Goal: Check status: Check status

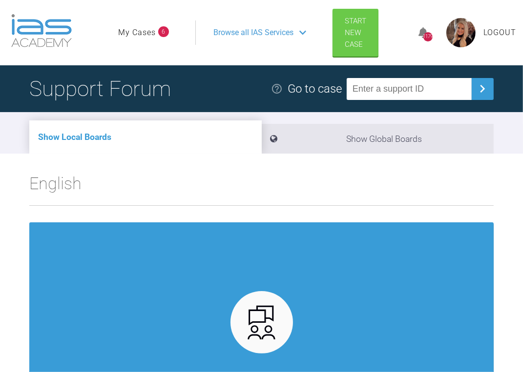
click at [138, 32] on link "My Cases" at bounding box center [137, 32] width 38 height 13
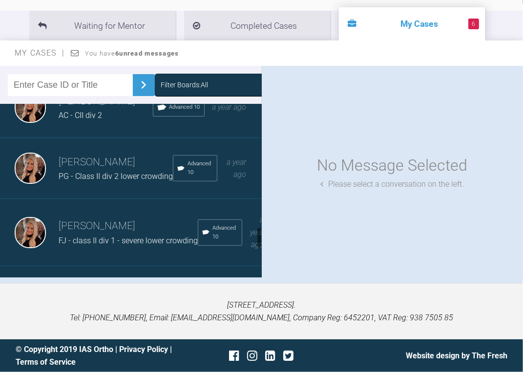
scroll to position [1159, 0]
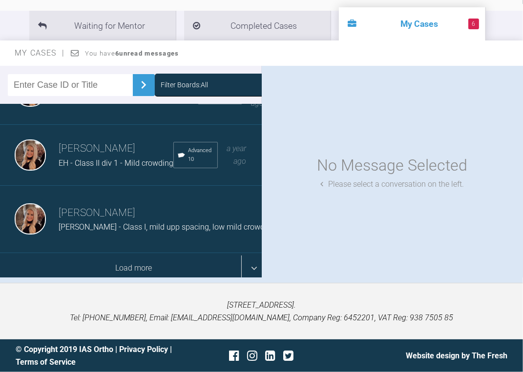
click at [98, 253] on div "Load more" at bounding box center [134, 268] width 268 height 30
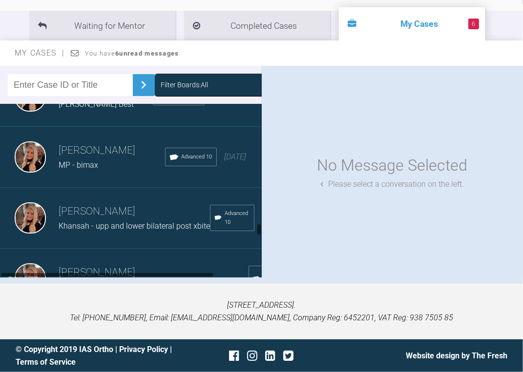
scroll to position [1862, 0]
click at [79, 97] on h3 "Emma Wall" at bounding box center [106, 89] width 94 height 17
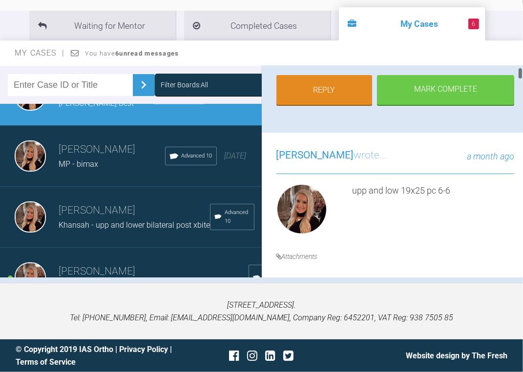
scroll to position [234, 0]
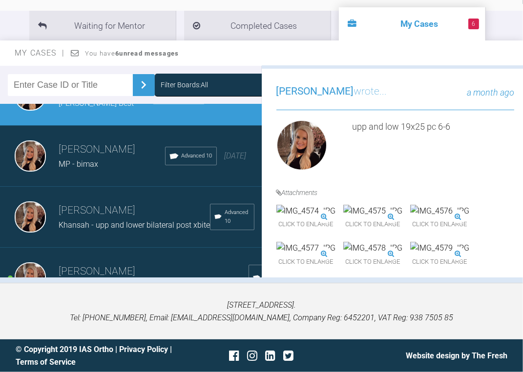
click at [334, 218] on img at bounding box center [306, 211] width 60 height 13
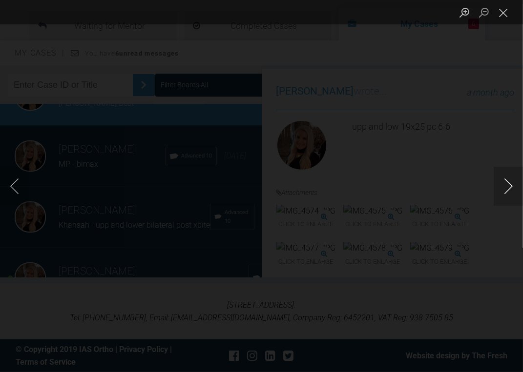
click at [502, 185] on button "Next image" at bounding box center [508, 186] width 29 height 39
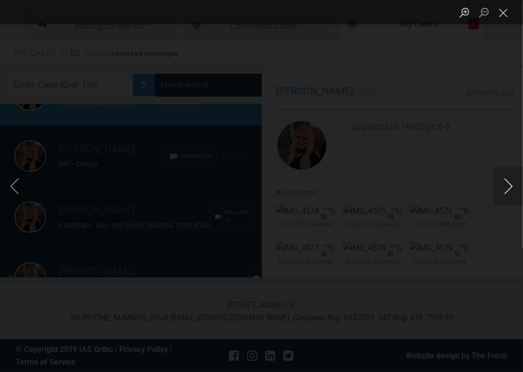
click at [502, 185] on button "Next image" at bounding box center [508, 186] width 29 height 39
click at [502, 16] on button "Close lightbox" at bounding box center [504, 12] width 20 height 17
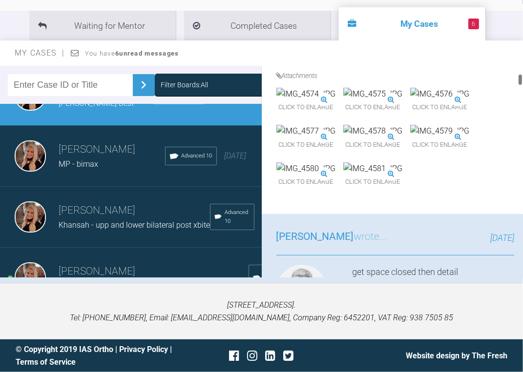
scroll to position [508, 0]
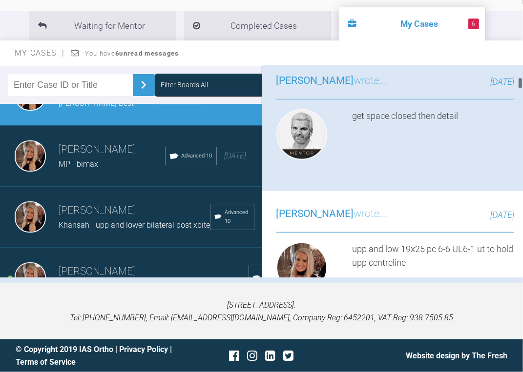
click at [403, 19] on img at bounding box center [373, 12] width 60 height 13
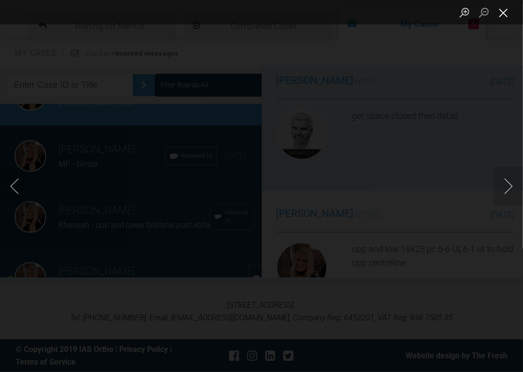
click at [503, 7] on button "Close lightbox" at bounding box center [504, 12] width 20 height 17
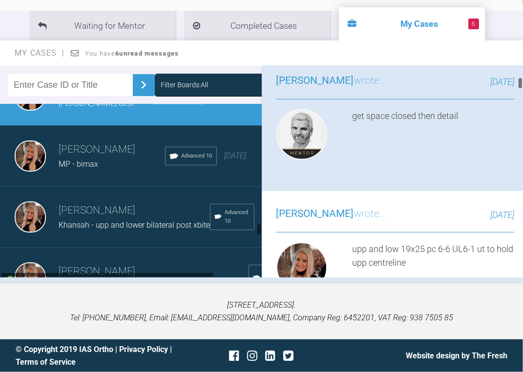
click at [304, 19] on img at bounding box center [306, 12] width 60 height 13
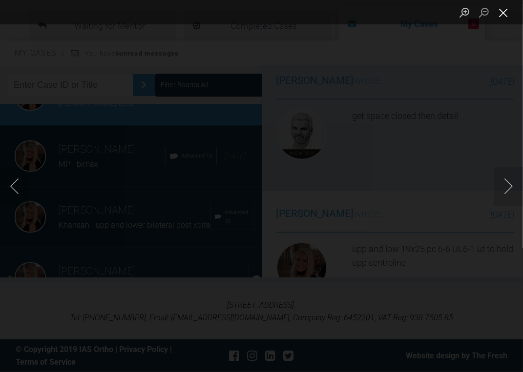
click at [503, 10] on button "Close lightbox" at bounding box center [504, 12] width 20 height 17
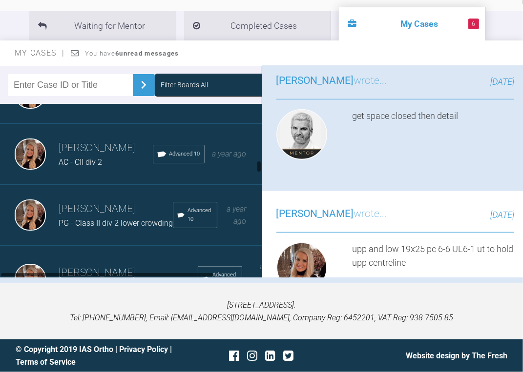
scroll to position [886, 0]
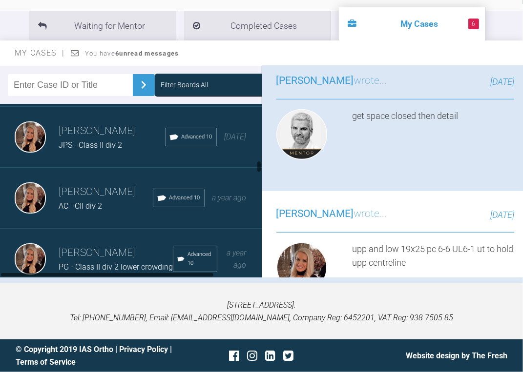
click at [66, 211] on span "AC - CII div 2" at bounding box center [80, 206] width 43 height 9
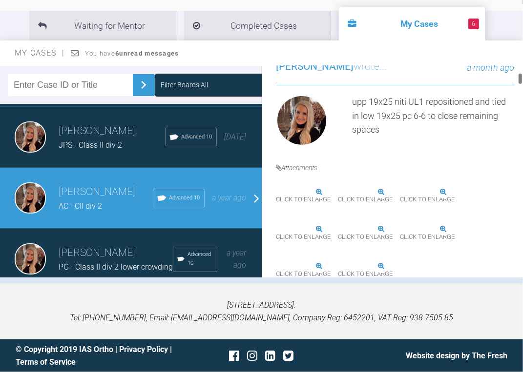
scroll to position [273, 0]
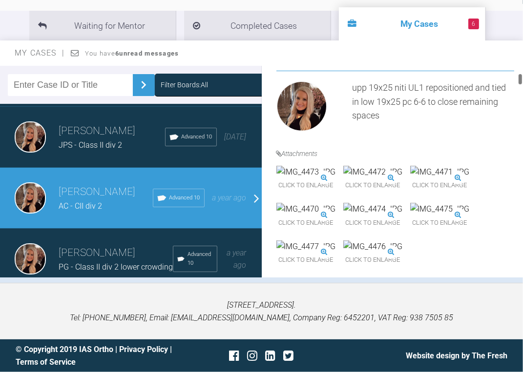
click at [328, 179] on img at bounding box center [306, 172] width 60 height 13
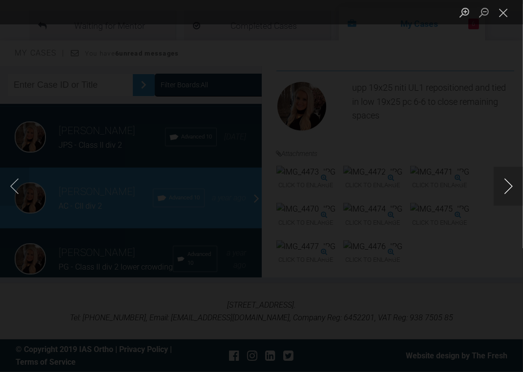
click at [504, 186] on button "Next image" at bounding box center [508, 186] width 29 height 39
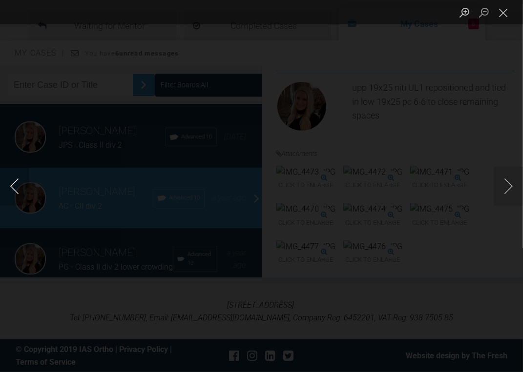
click at [11, 187] on button "Previous image" at bounding box center [14, 186] width 29 height 39
click at [515, 189] on button "Next image" at bounding box center [508, 186] width 29 height 39
